Goal: Information Seeking & Learning: Learn about a topic

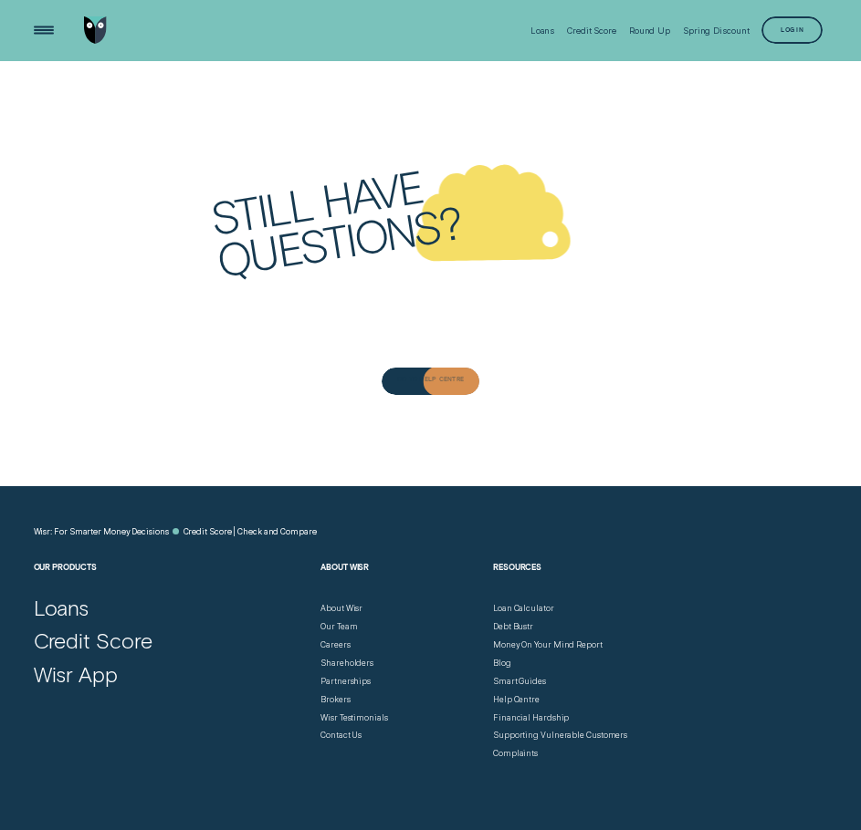
scroll to position [4475, 0]
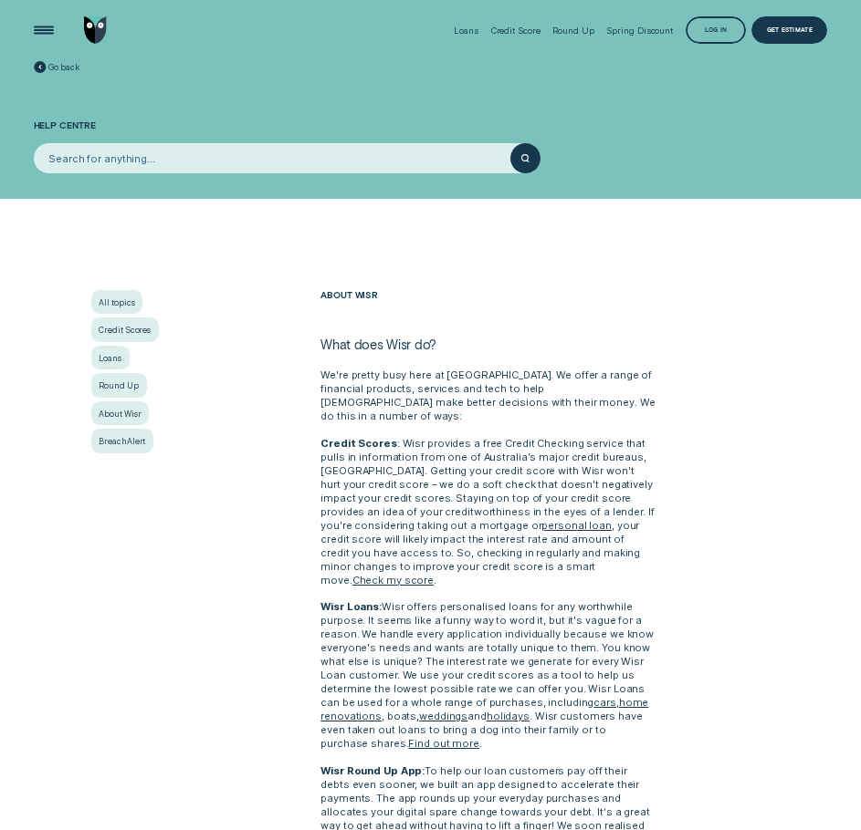
click at [321, 334] on h2 "About Wisr" at bounding box center [487, 313] width 334 height 47
drag, startPoint x: 321, startPoint y: 334, endPoint x: 354, endPoint y: 339, distance: 33.3
click at [354, 339] on div "About Wisr What does Wisr do? We're pretty busy here at Wisr. We offer a range …" at bounding box center [488, 684] width 345 height 789
click at [309, 376] on div "All topics Credit Scores Loans Round Up About Wisr BreachAlert" at bounding box center [201, 371] width 220 height 163
drag, startPoint x: 311, startPoint y: 352, endPoint x: 507, endPoint y: 390, distance: 199.7
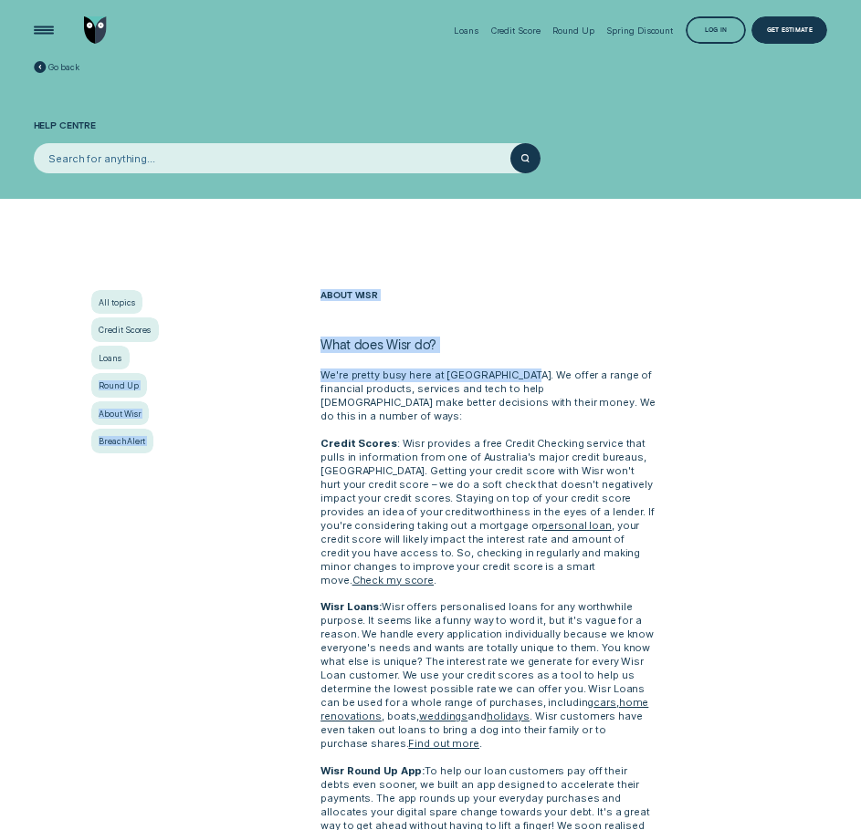
click at [513, 379] on div "All topics Credit Scores Loans Round Up About Wisr BreachAlert About Wisr What …" at bounding box center [430, 684] width 804 height 789
click at [457, 398] on p "We're pretty busy here at Wisr. We offer a range of financial products, service…" at bounding box center [487, 724] width 334 height 710
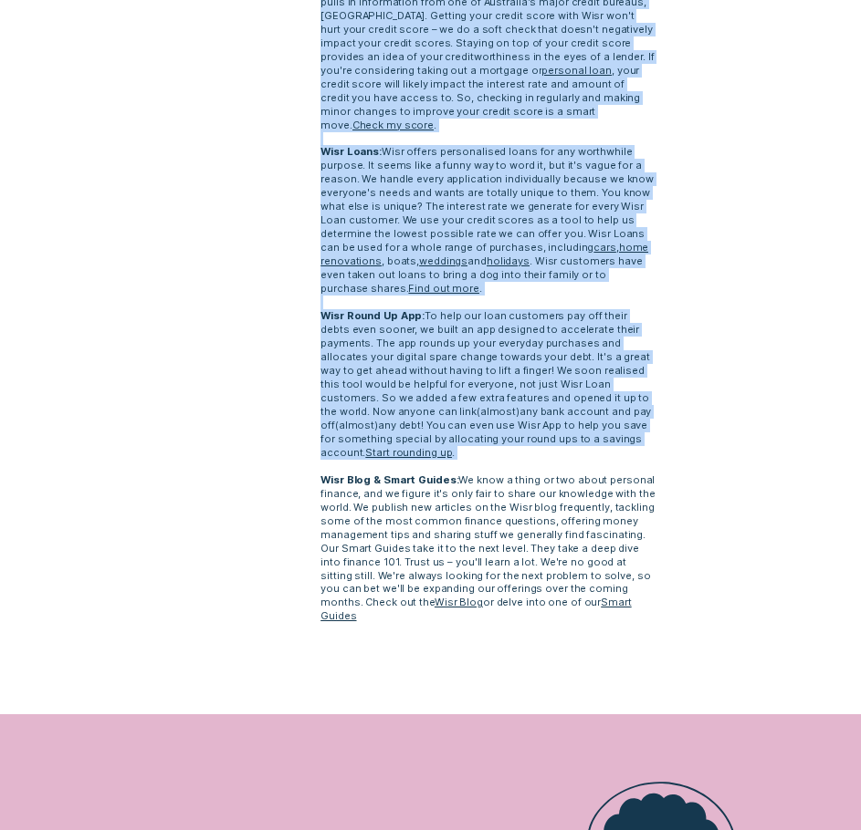
scroll to position [456, 0]
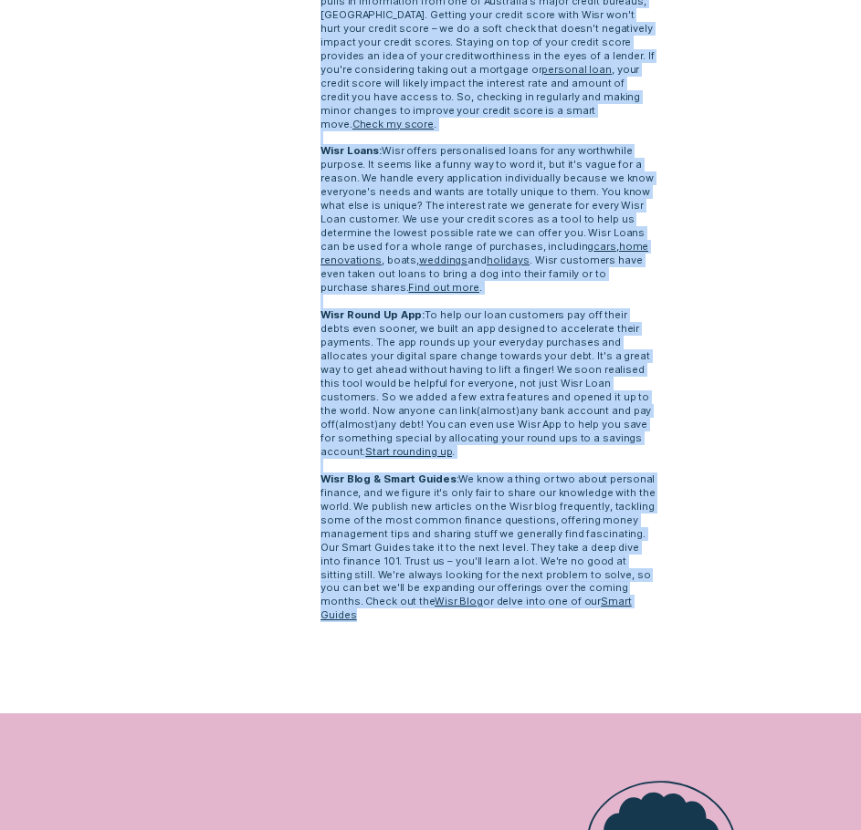
drag, startPoint x: 324, startPoint y: 345, endPoint x: 566, endPoint y: 547, distance: 314.9
click at [566, 547] on div "About Wisr What does Wisr do? We're pretty busy here at Wisr. We offer a range …" at bounding box center [488, 228] width 345 height 789
copy div "What does Wisr do? We're pretty busy here at Wisr. We offer a range of financia…"
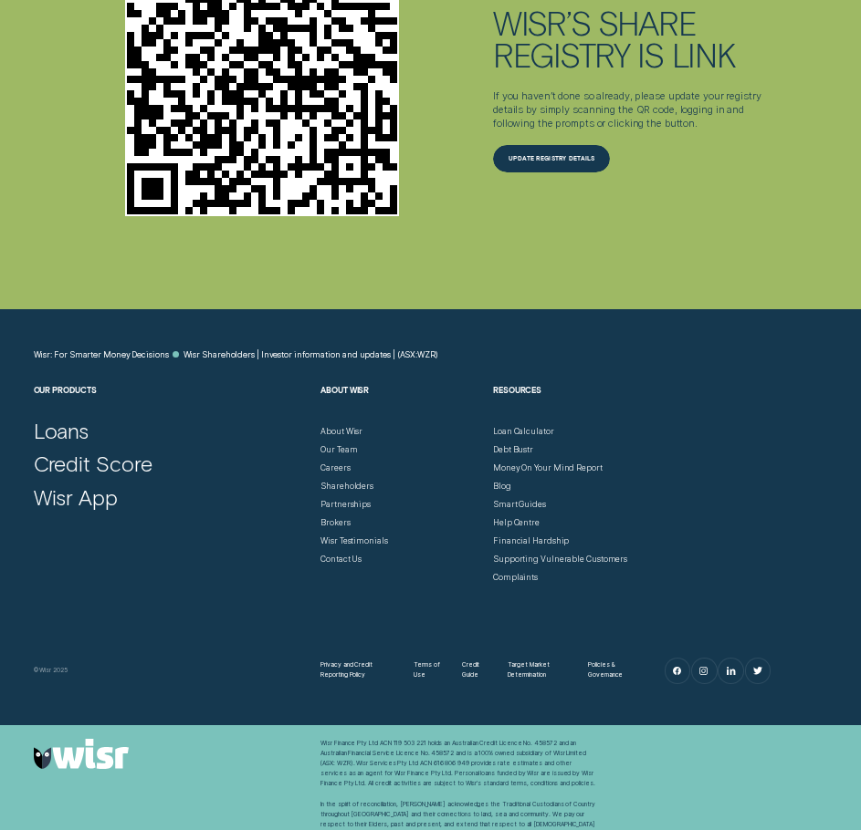
scroll to position [3140, 0]
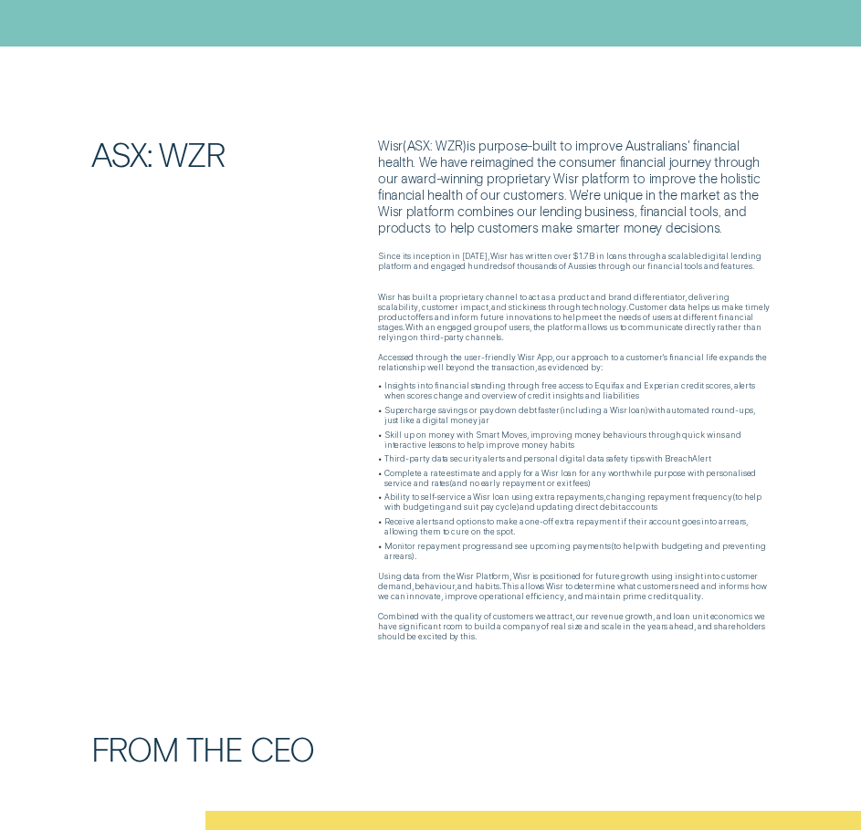
scroll to position [274, 0]
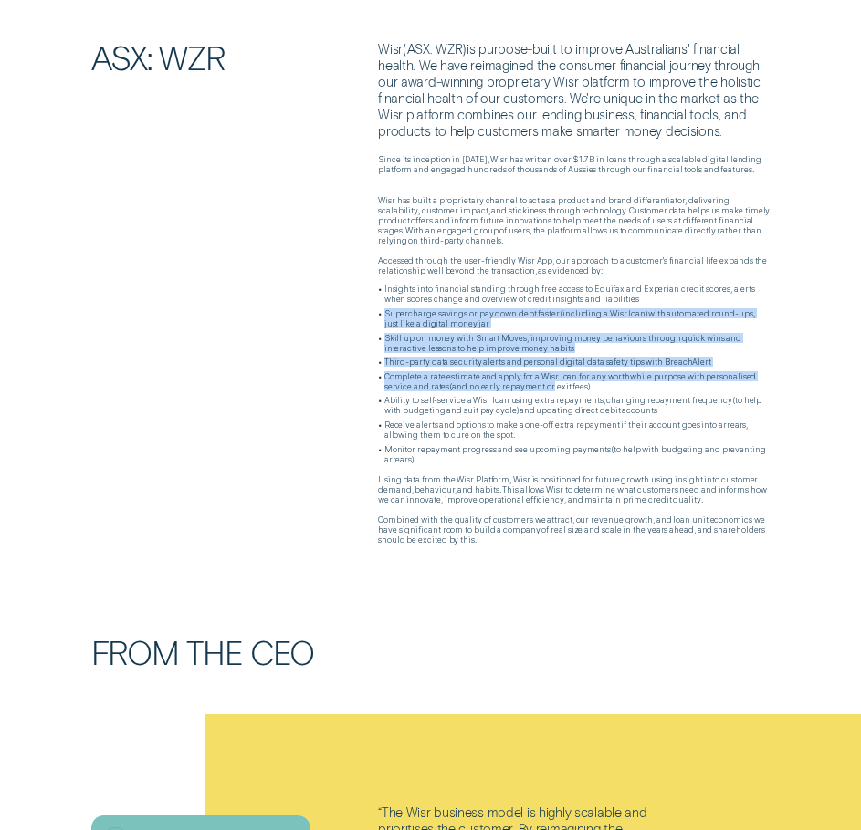
drag, startPoint x: 357, startPoint y: 315, endPoint x: 548, endPoint y: 387, distance: 203.9
click at [548, 383] on div "ASX: WZR Wisr ( ASX: WZR ) is purpose-built to improve Australians' financial h…" at bounding box center [430, 293] width 804 height 505
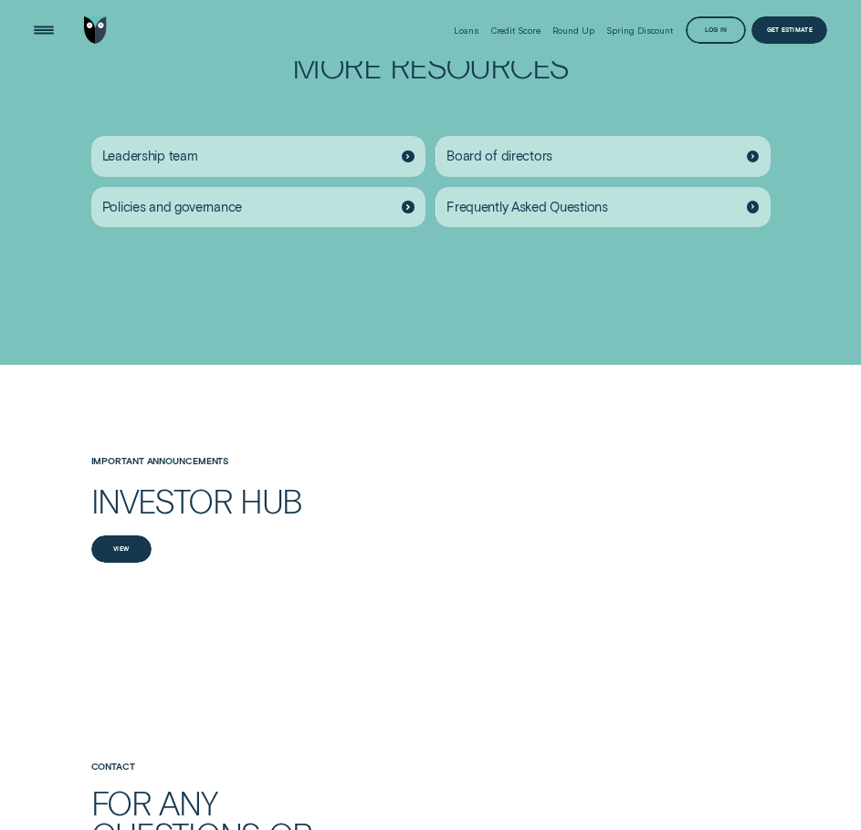
scroll to position [1551, 0]
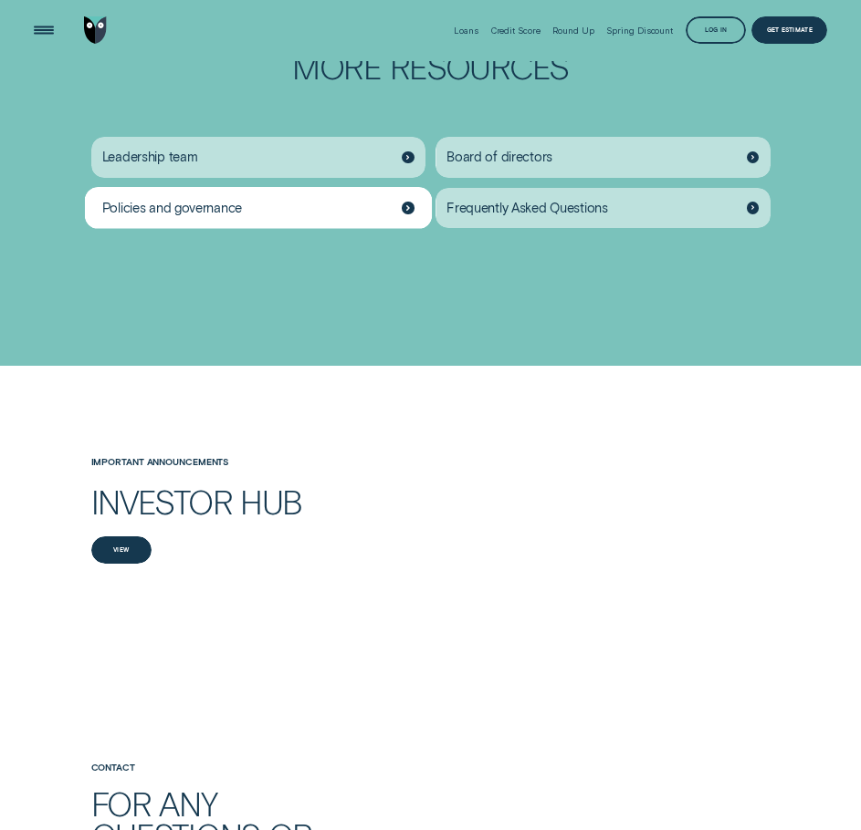
click at [404, 202] on div at bounding box center [408, 208] width 12 height 12
